Goal: Check status: Check status

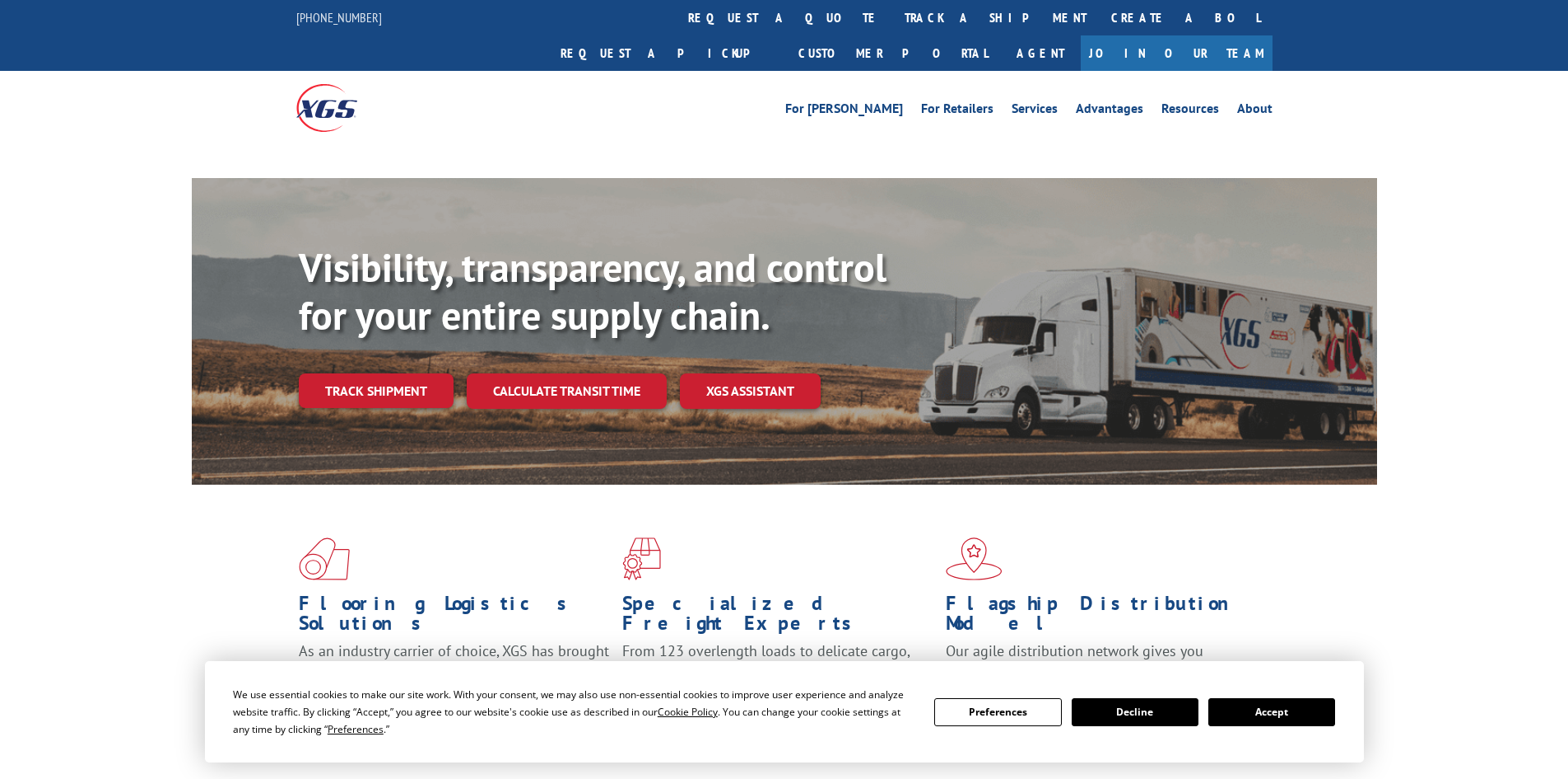
click at [378, 369] on div "Visibility, transparency, and control for your entire supply chain. Track shipm…" at bounding box center [838, 358] width 1079 height 229
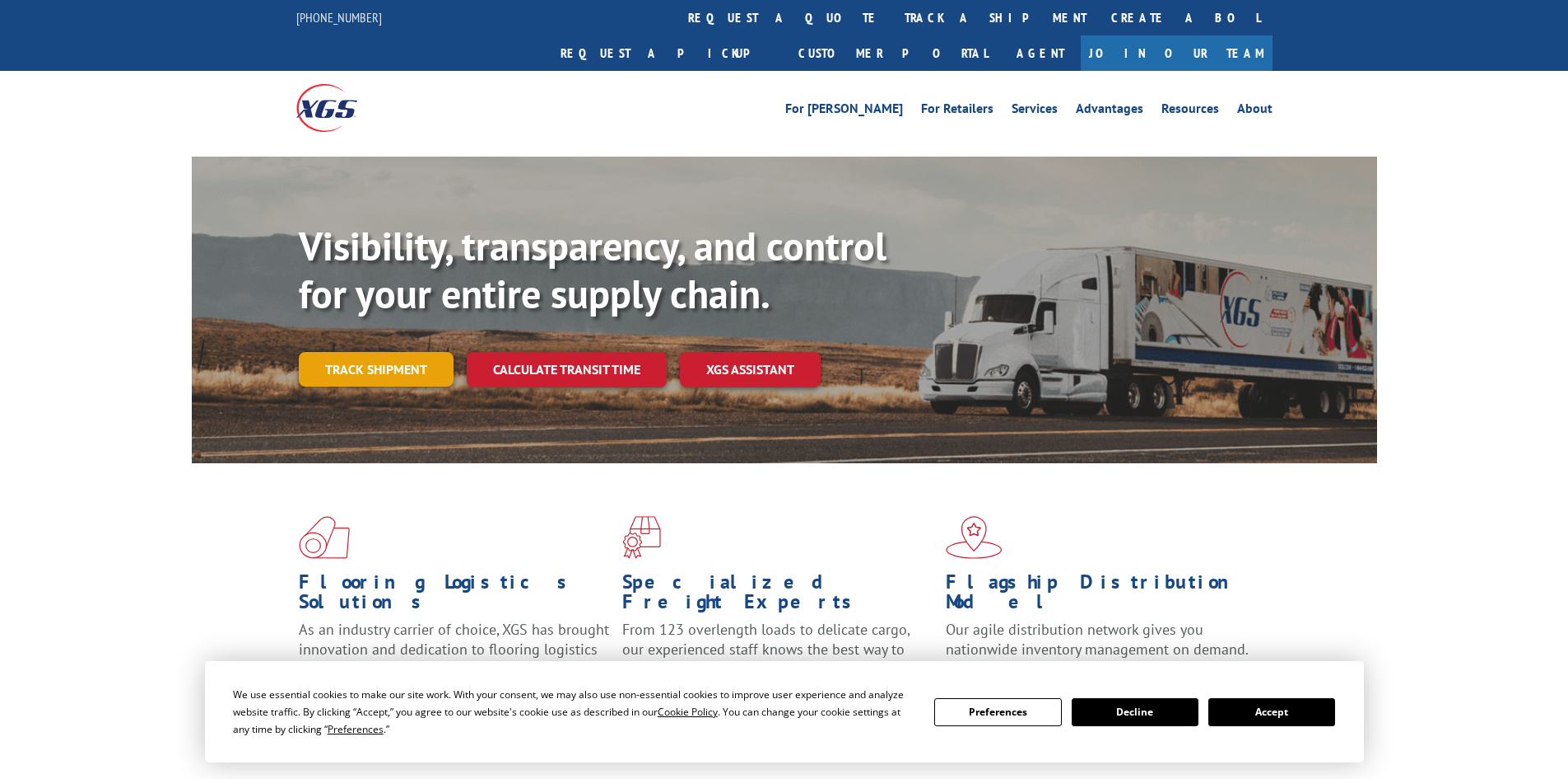
click at [389, 352] on link "Track shipment" at bounding box center [376, 369] width 155 height 35
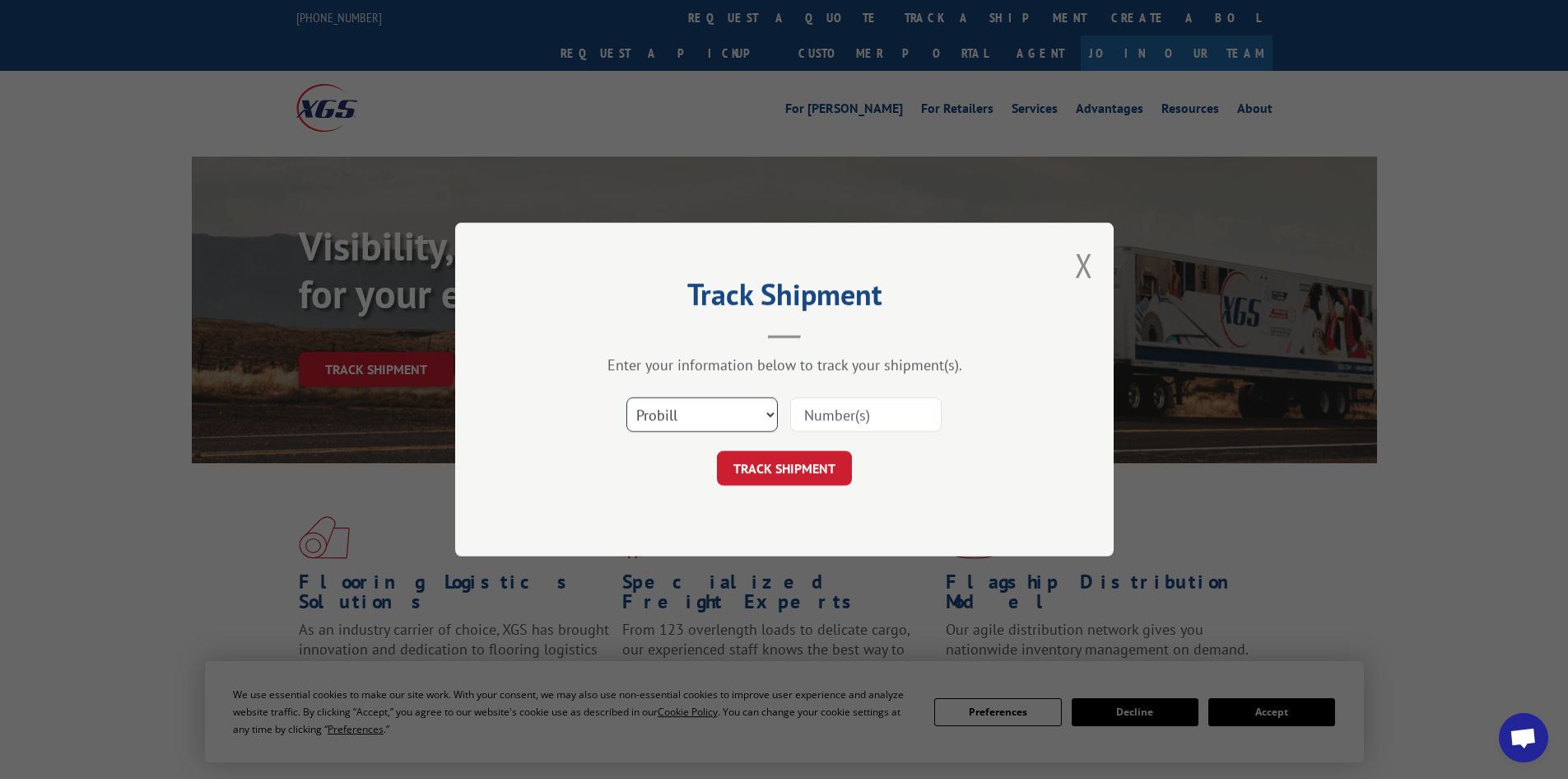
click at [684, 411] on select "Select category... Probill BOL PO" at bounding box center [703, 414] width 152 height 35
select select "bol"
click at [627, 397] on select "Select category... Probill BOL PO" at bounding box center [703, 414] width 152 height 35
click at [823, 423] on input at bounding box center [866, 414] width 152 height 35
type input "6013689"
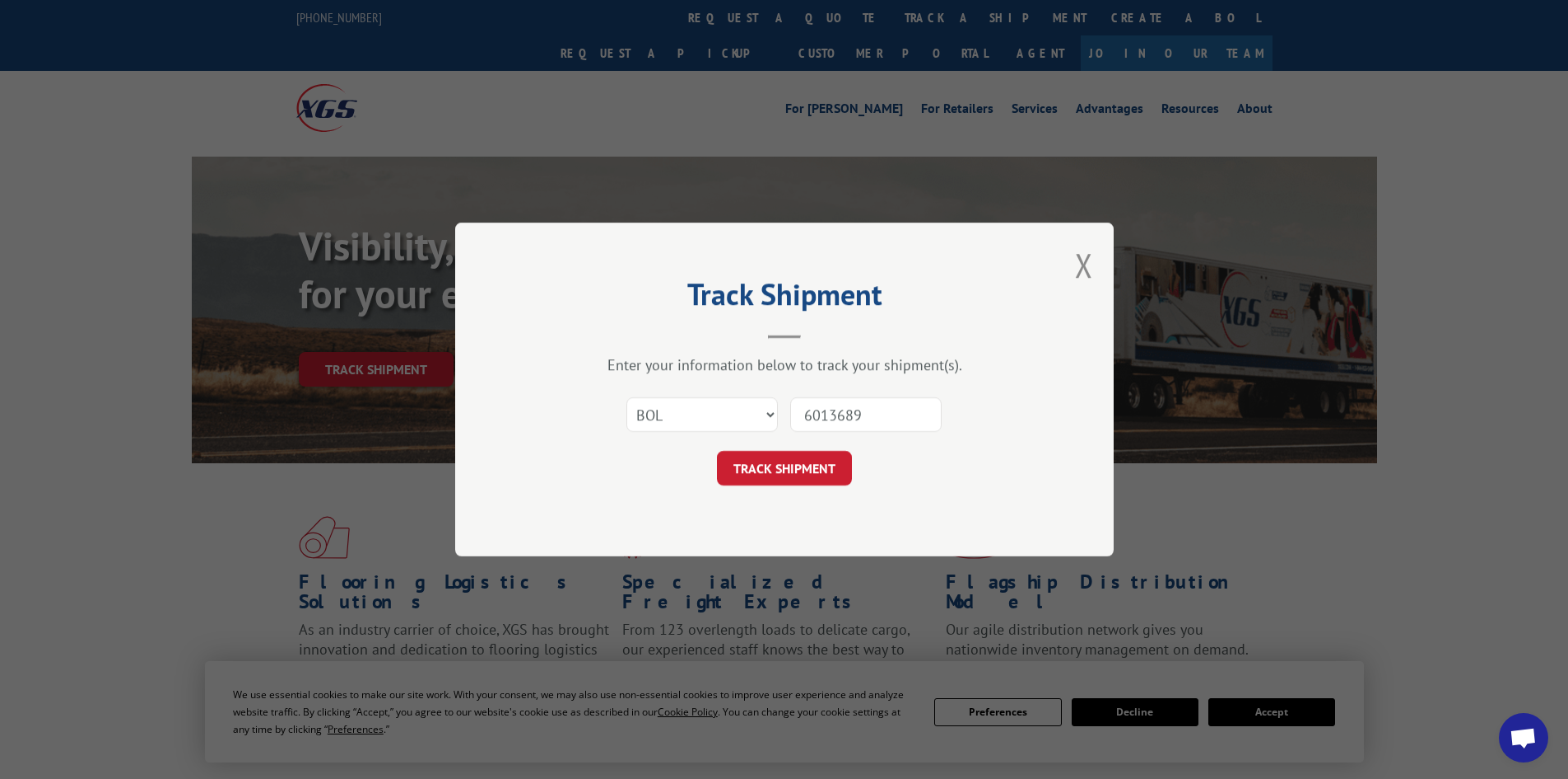
click button "TRACK SHIPMENT" at bounding box center [784, 468] width 135 height 35
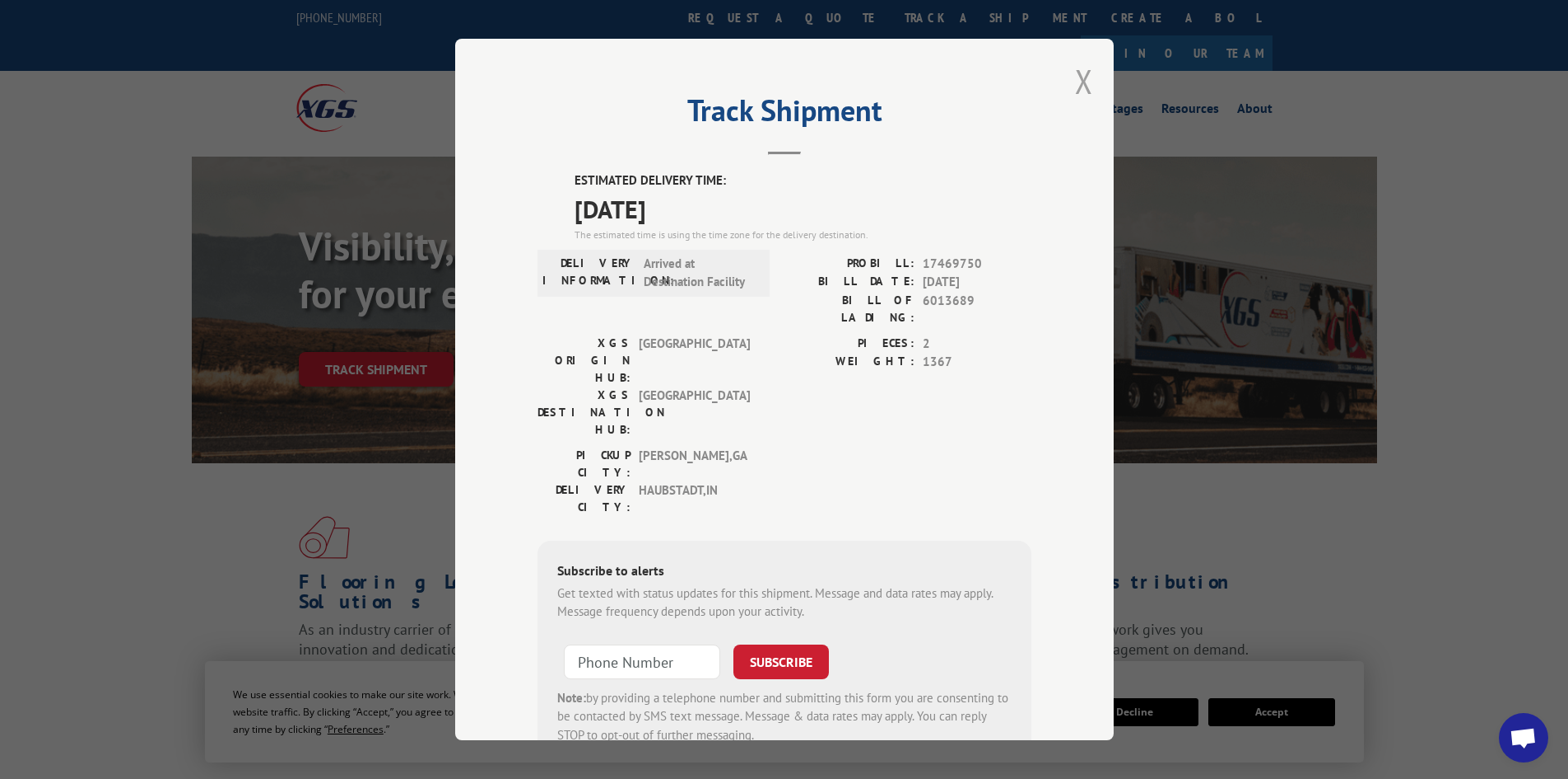
click at [1076, 78] on button "Close modal" at bounding box center [1085, 81] width 18 height 44
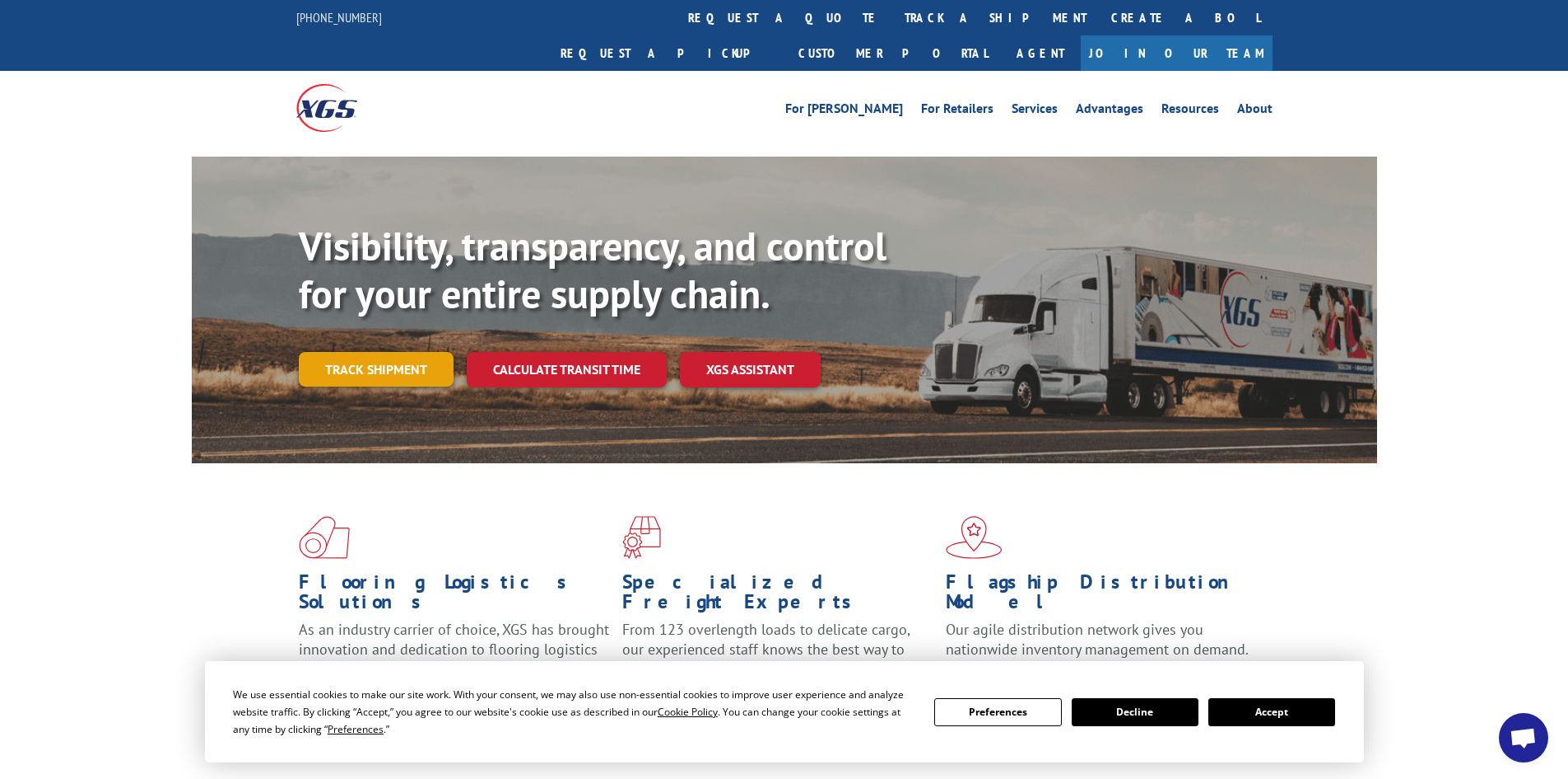
click at [371, 352] on link "Track shipment" at bounding box center [376, 369] width 155 height 35
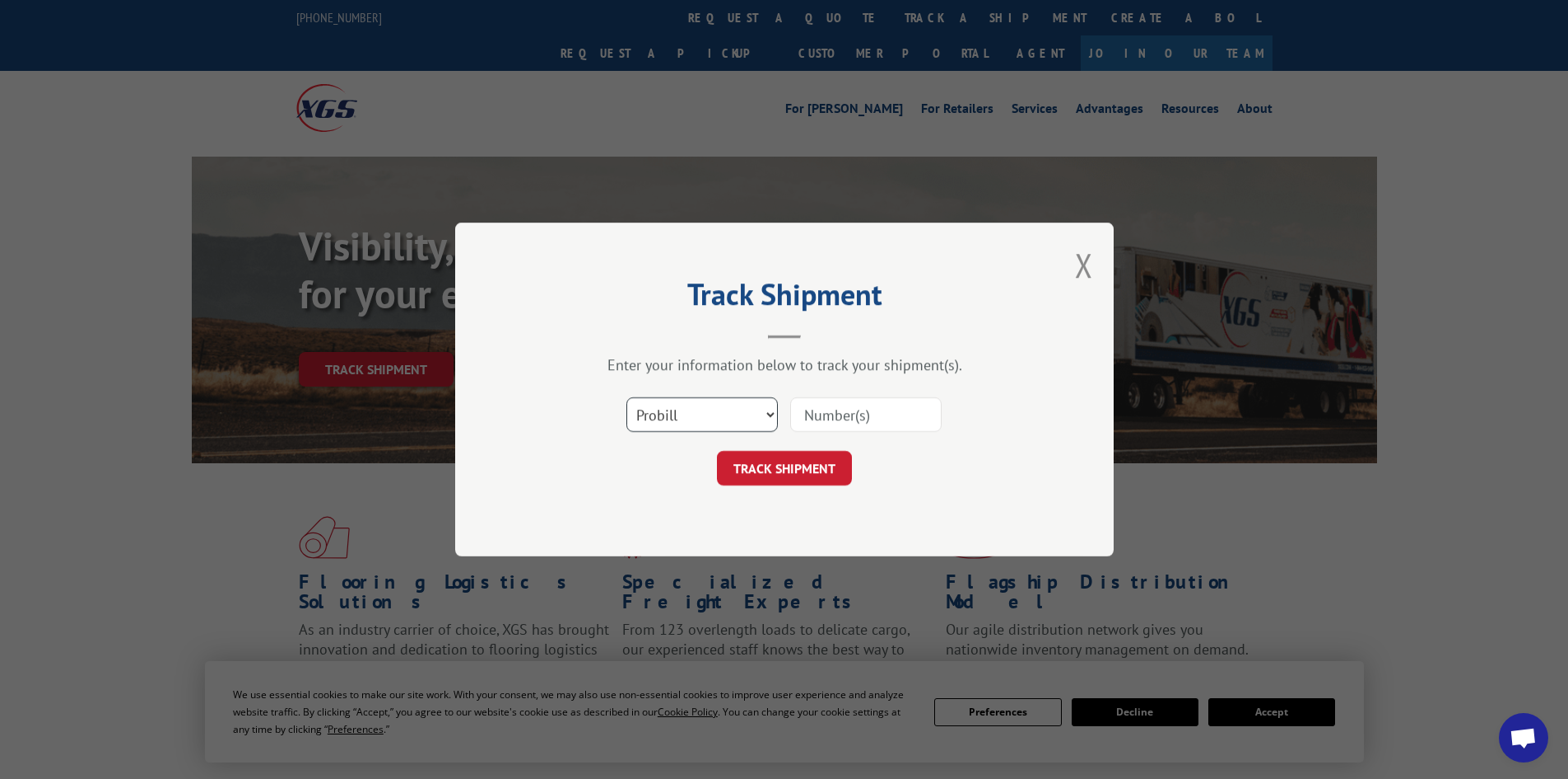
click at [697, 409] on select "Select category... Probill BOL PO" at bounding box center [703, 414] width 152 height 35
select select "bol"
click at [627, 397] on select "Select category... Probill BOL PO" at bounding box center [703, 414] width 152 height 35
click at [837, 417] on input at bounding box center [866, 414] width 152 height 35
type input "6016632"
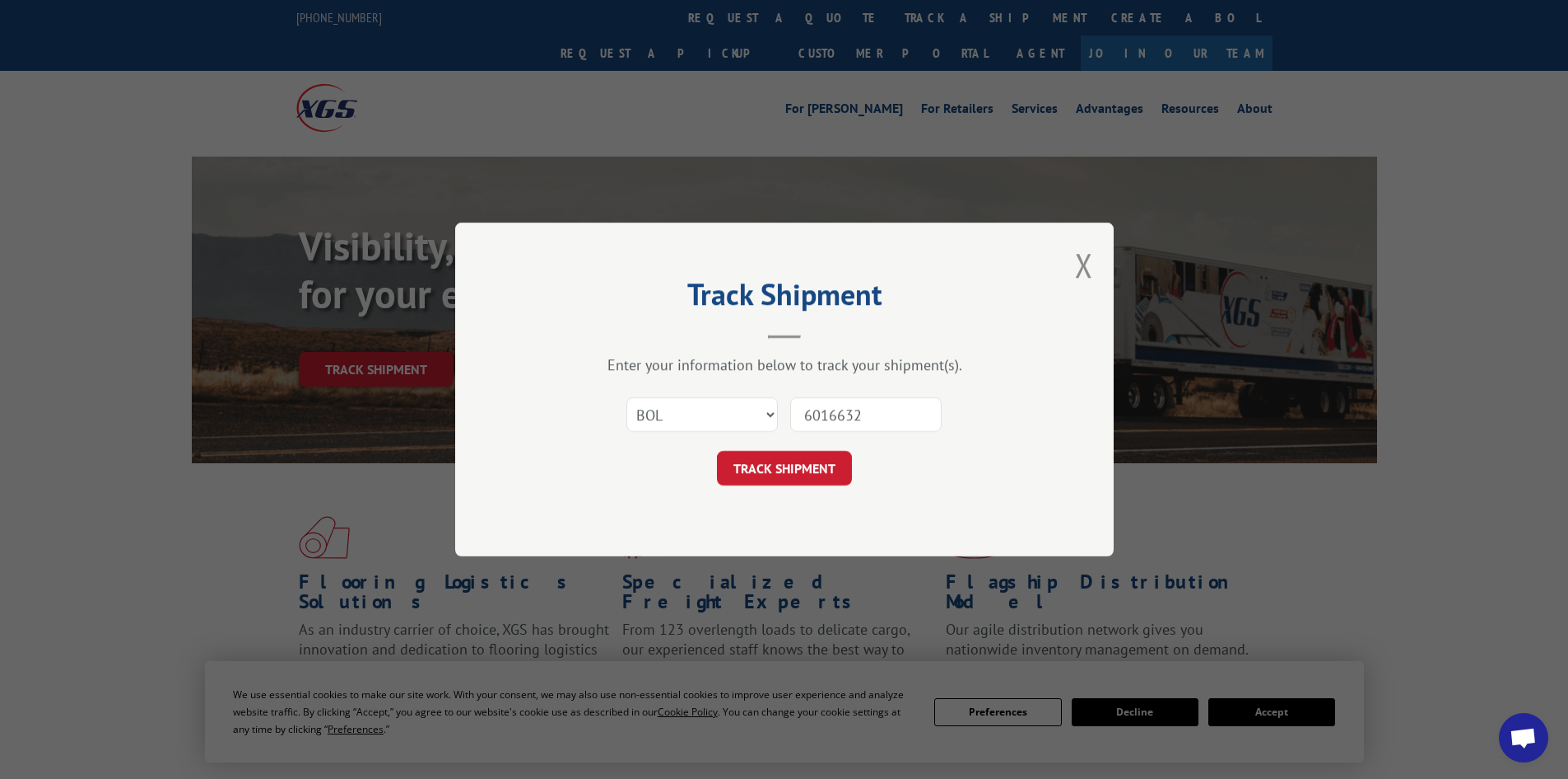
click button "TRACK SHIPMENT" at bounding box center [784, 468] width 135 height 35
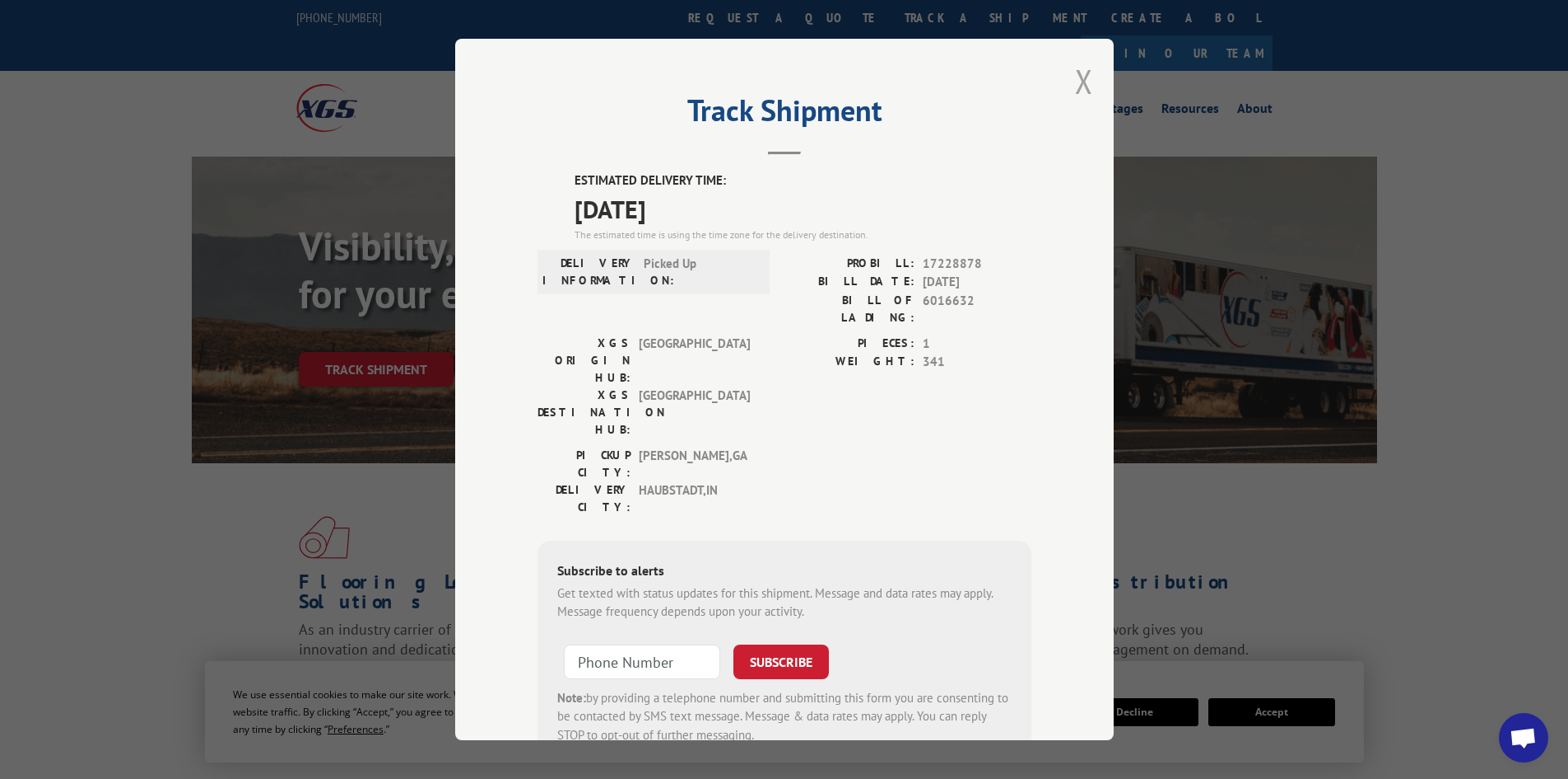
click at [1076, 77] on button "Close modal" at bounding box center [1085, 81] width 18 height 44
